Goal: Obtain resource: Download file/media

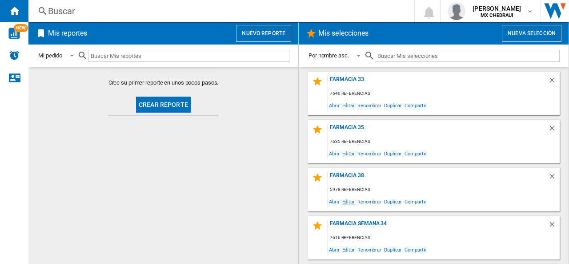
scroll to position [139, 0]
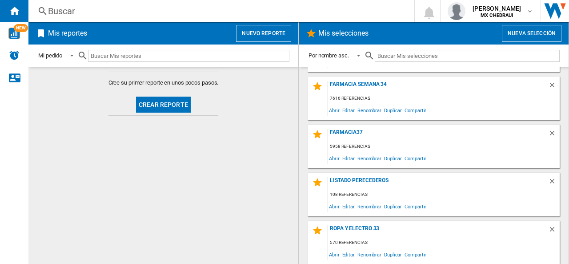
click at [337, 205] on span "Abrir" at bounding box center [334, 206] width 13 height 12
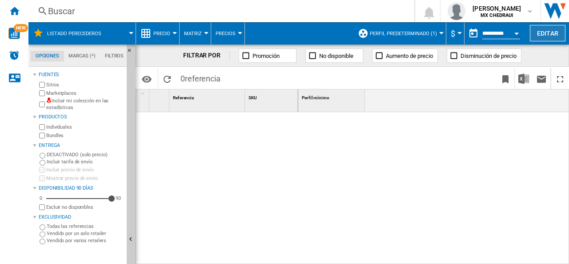
click at [545, 37] on button "Editar" at bounding box center [548, 33] width 36 height 16
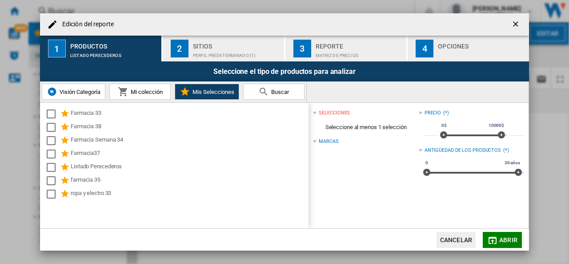
click at [194, 45] on div "Sitios" at bounding box center [237, 43] width 88 height 9
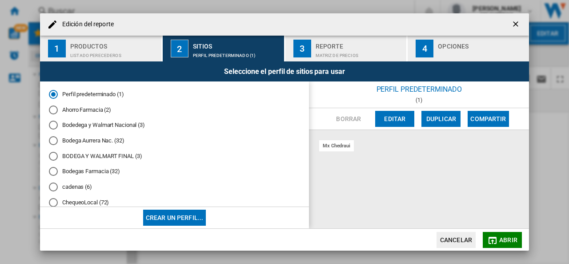
click at [54, 158] on div "BODEGA Y WALMART FINAL (3)" at bounding box center [53, 156] width 9 height 9
click at [335, 54] on div "Matriz de precios" at bounding box center [360, 52] width 88 height 9
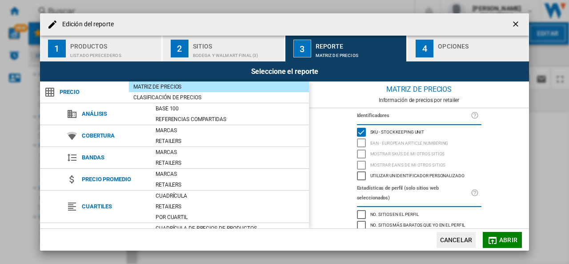
scroll to position [103, 0]
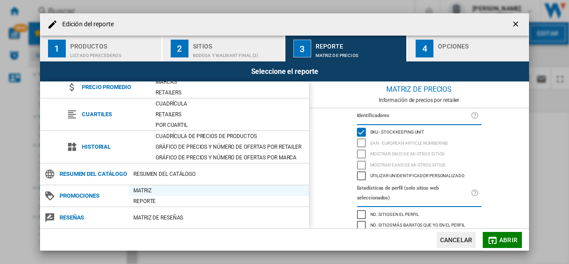
click at [140, 193] on div "Matriz" at bounding box center [219, 190] width 180 height 9
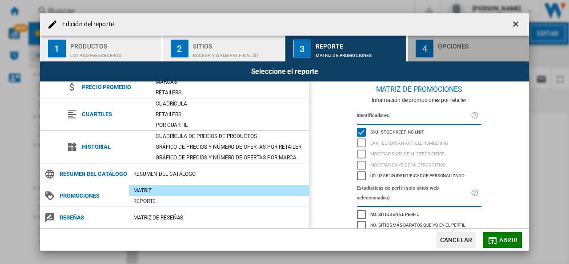
click at [444, 45] on div "Opciones" at bounding box center [482, 43] width 88 height 9
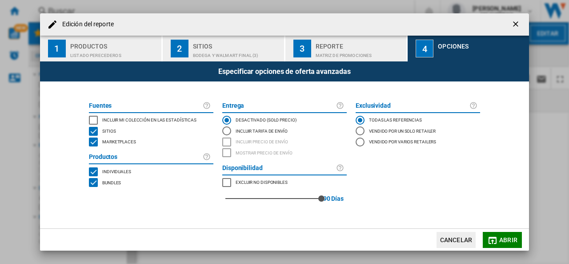
click at [93, 119] on div "INCLUDE MY SITE" at bounding box center [93, 120] width 9 height 9
click at [497, 242] on md-icon "button" at bounding box center [493, 240] width 11 height 11
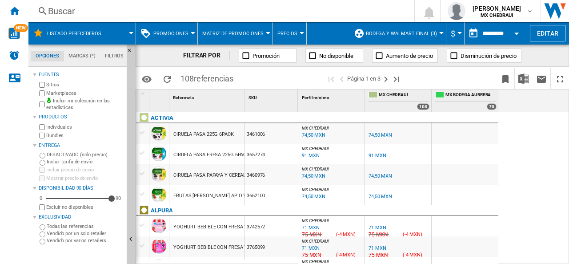
click at [433, 32] on span "BODEGA Y WALMART FINAL (3)" at bounding box center [401, 34] width 71 height 6
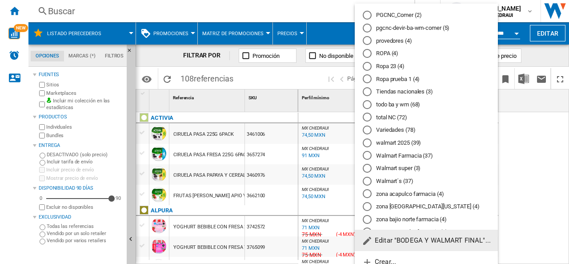
scroll to position [194, 0]
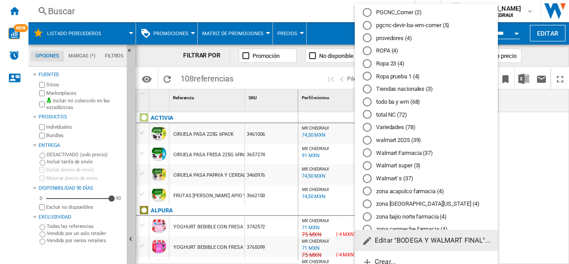
click at [368, 167] on div "Walmart super (3)" at bounding box center [367, 165] width 9 height 9
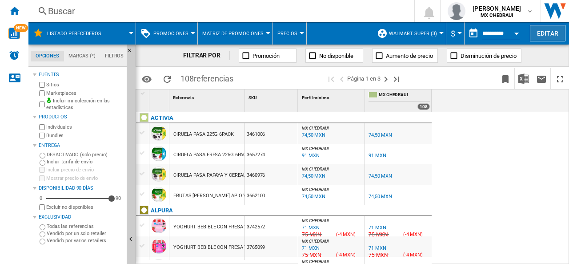
click at [543, 32] on button "Editar" at bounding box center [548, 33] width 36 height 16
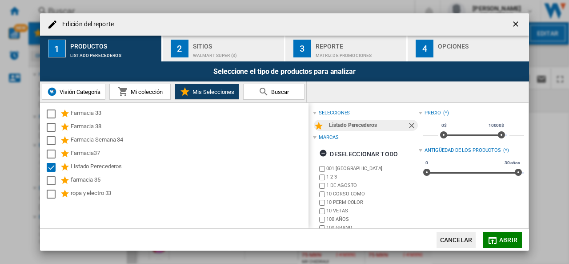
click at [439, 53] on div "Edición del ..." at bounding box center [482, 52] width 88 height 9
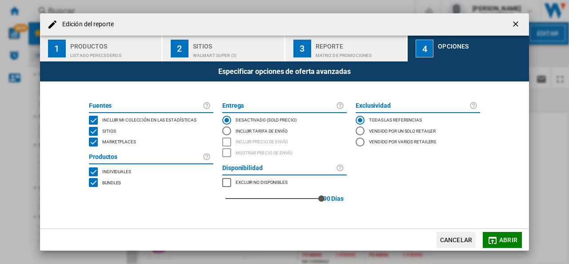
click at [264, 55] on div "Walmart super (3)" at bounding box center [237, 52] width 88 height 9
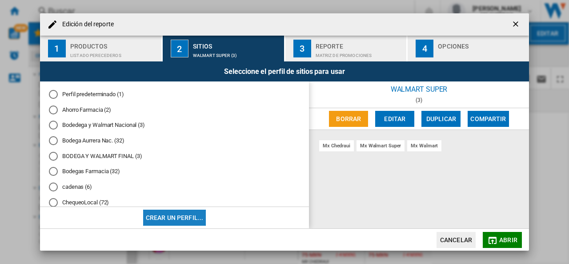
click at [196, 224] on button "Crear un perfil..." at bounding box center [174, 218] width 63 height 16
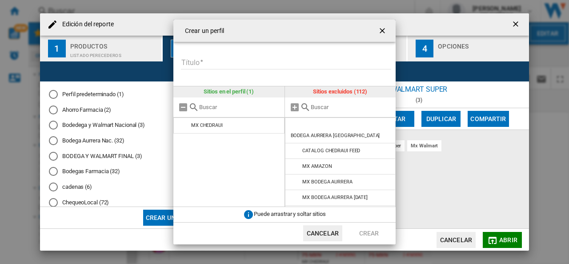
click at [331, 110] on input "text" at bounding box center [351, 107] width 81 height 7
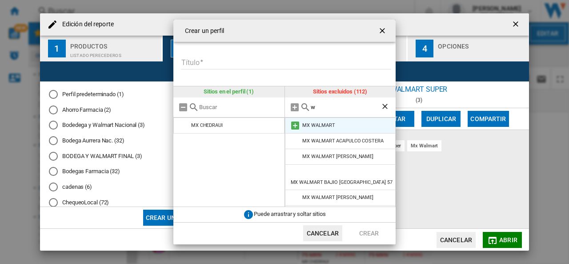
type input "w"
click at [291, 124] on md-icon at bounding box center [295, 125] width 11 height 11
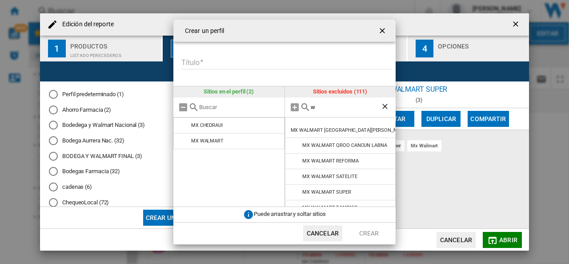
scroll to position [378, 0]
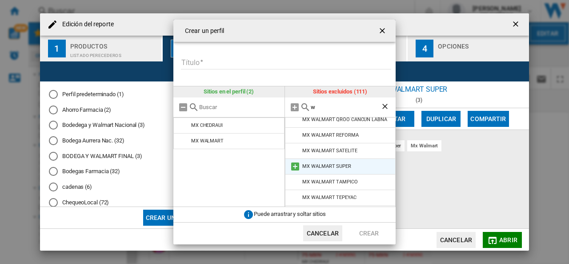
click at [293, 161] on md-icon at bounding box center [295, 166] width 11 height 11
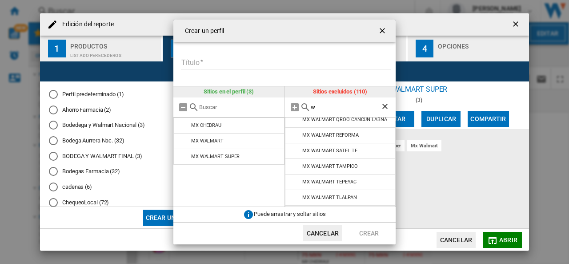
click at [329, 106] on input "w" at bounding box center [346, 107] width 70 height 7
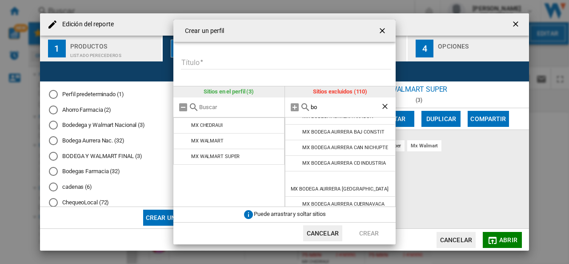
scroll to position [0, 0]
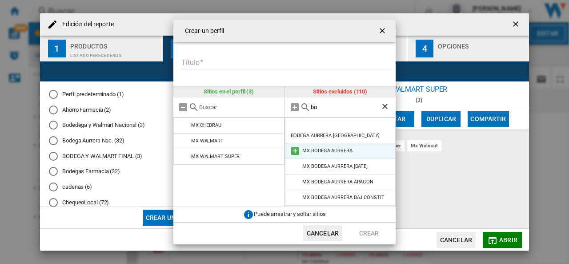
type input "bo"
click at [293, 145] on md-icon at bounding box center [295, 150] width 11 height 11
click at [209, 62] on input "Título" at bounding box center [286, 62] width 210 height 13
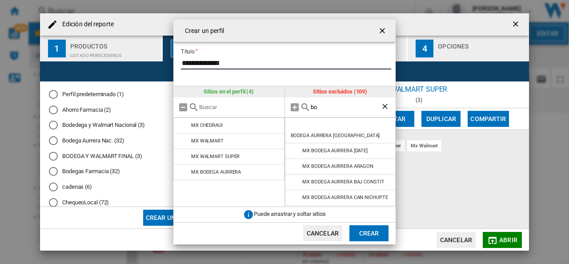
type input "**********"
click at [363, 229] on button "Crear" at bounding box center [369, 233] width 39 height 16
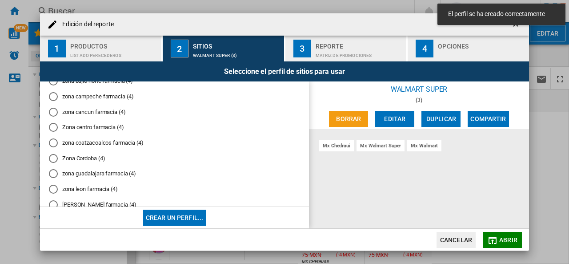
scroll to position [739, 0]
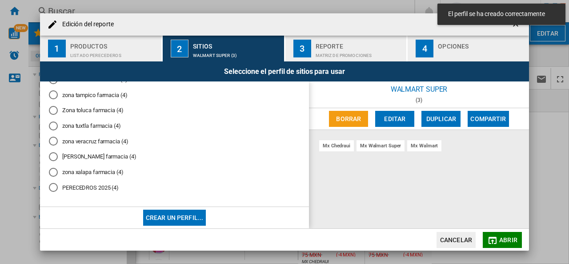
click at [99, 184] on md-radio-button "PERECEDROS 2025 (4)" at bounding box center [174, 187] width 251 height 8
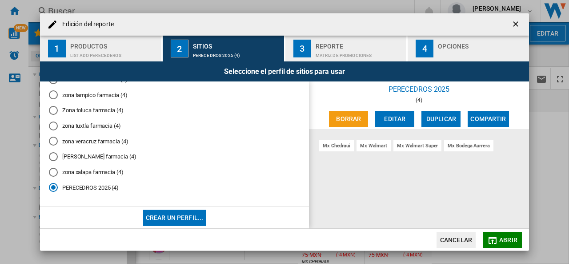
click at [317, 58] on button "3 Reporte Matriz de PROMOCIONES" at bounding box center [347, 49] width 122 height 26
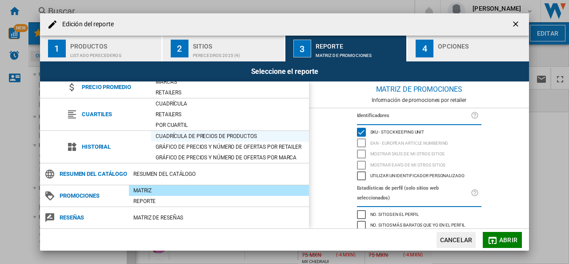
scroll to position [0, 0]
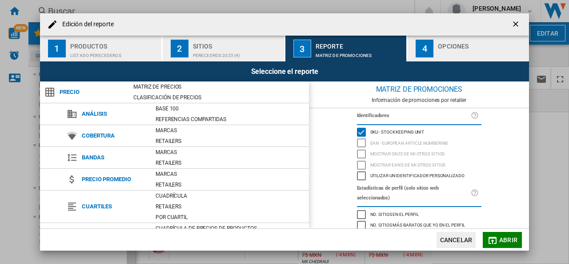
click at [453, 47] on div "Opciones" at bounding box center [482, 43] width 88 height 9
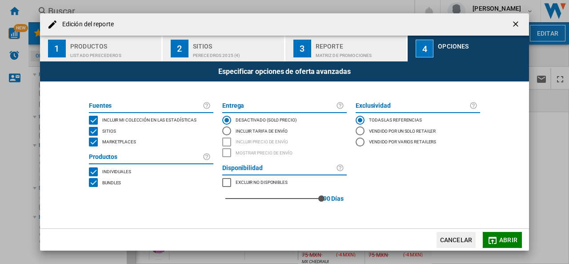
click at [507, 239] on span "Abrir" at bounding box center [509, 239] width 18 height 7
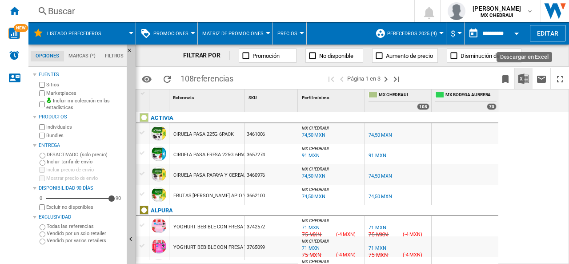
click at [520, 71] on button "Descargar en Excel" at bounding box center [524, 78] width 18 height 21
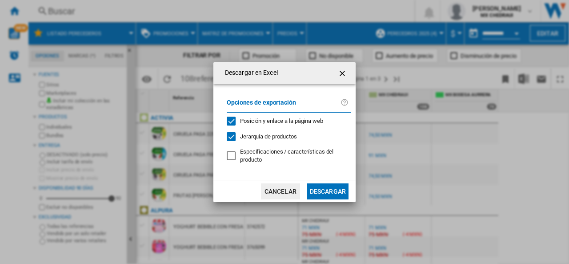
click at [335, 190] on button "Descargar" at bounding box center [327, 191] width 41 height 16
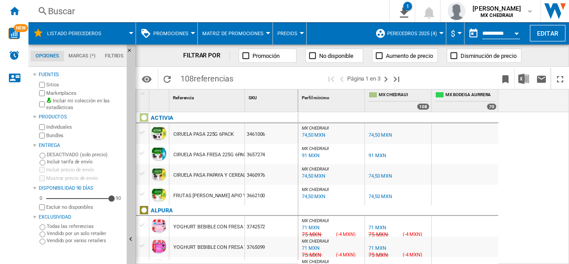
click at [423, 32] on span "PERECEDROS 2025 (4)" at bounding box center [412, 34] width 50 height 6
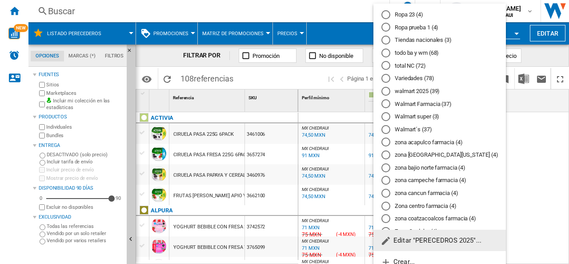
scroll to position [244, 0]
click at [534, 141] on md-backdrop at bounding box center [284, 132] width 569 height 264
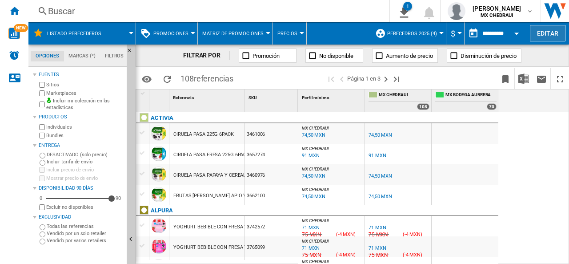
click at [550, 34] on button "Editar" at bounding box center [548, 33] width 36 height 16
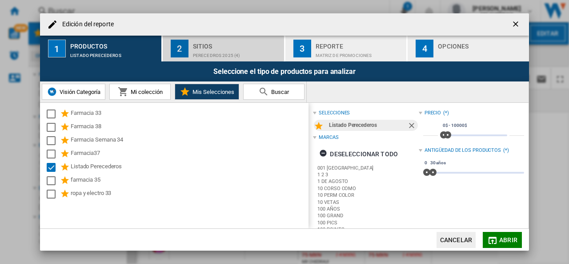
click at [193, 42] on div "Sitios" at bounding box center [237, 43] width 88 height 9
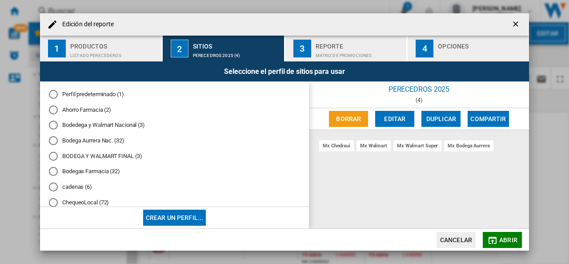
click at [502, 240] on span "Abrir" at bounding box center [509, 239] width 18 height 7
